Goal: Transaction & Acquisition: Download file/media

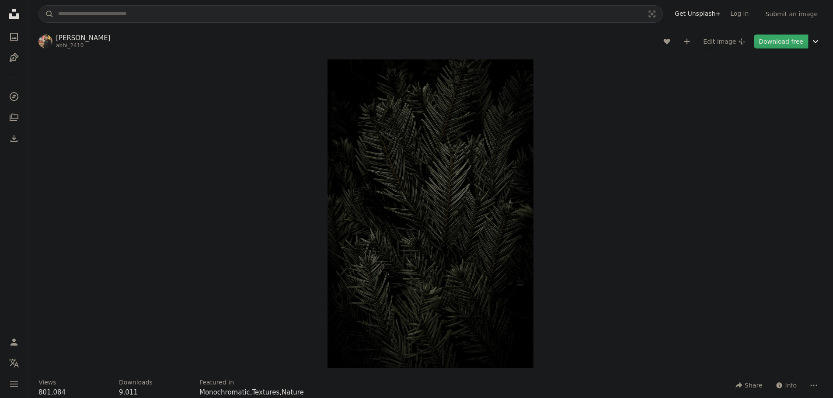
click at [771, 46] on link "Download free" at bounding box center [781, 42] width 54 height 14
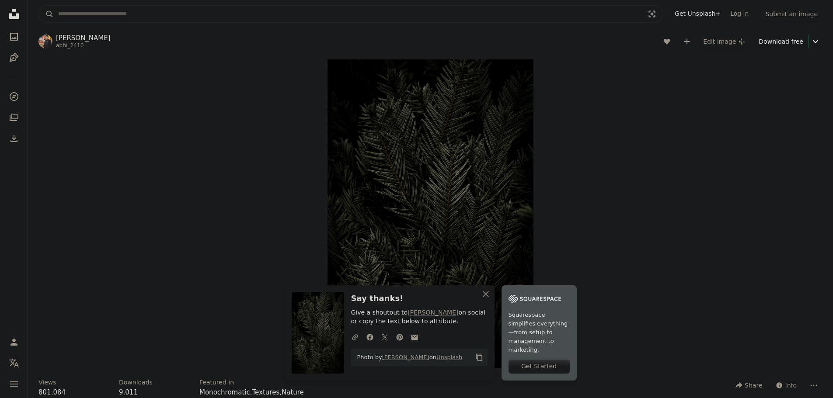
click at [662, 17] on icon "Visual search" at bounding box center [651, 14] width 21 height 9
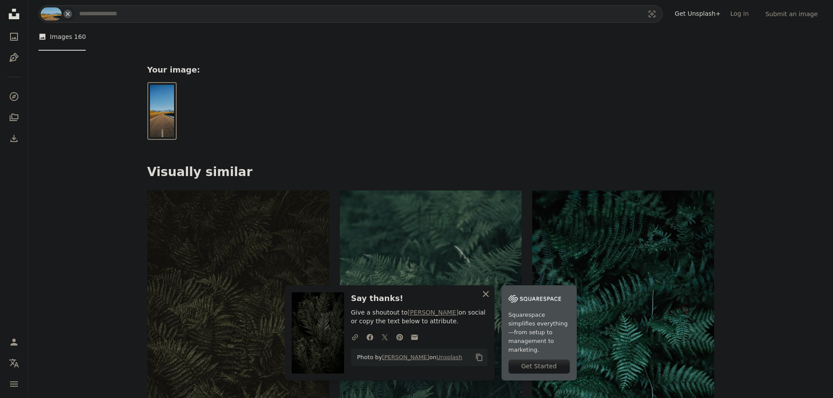
click at [495, 295] on button "An X shape Close" at bounding box center [485, 294] width 17 height 17
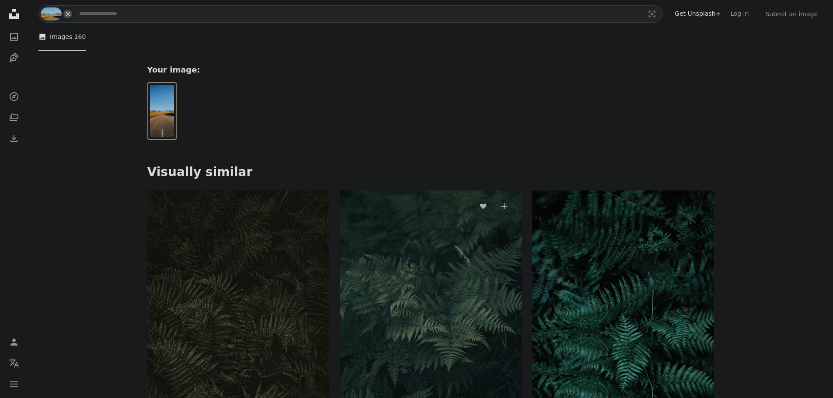
click at [446, 236] on img at bounding box center [431, 327] width 182 height 273
